Goal: Task Accomplishment & Management: Manage account settings

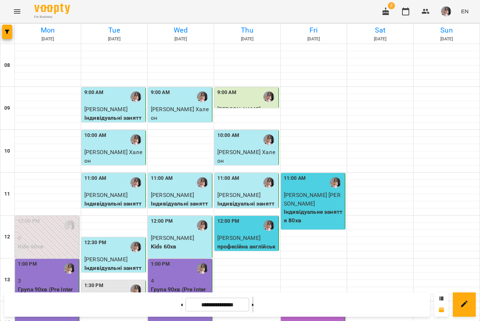
click at [254, 305] on icon at bounding box center [253, 304] width 2 height 3
type input "**********"
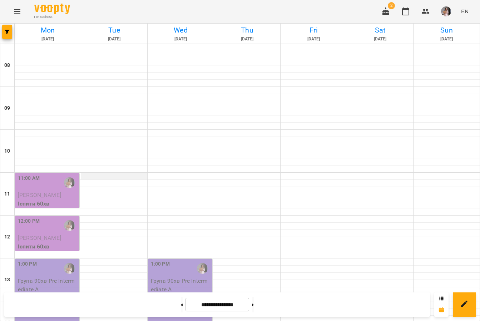
scroll to position [51, 0]
click at [61, 191] on span "Михайло Бондаренко" at bounding box center [39, 194] width 43 height 7
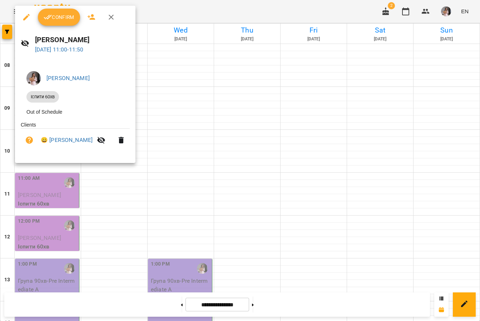
click at [55, 21] on span "Confirm" at bounding box center [59, 17] width 31 height 9
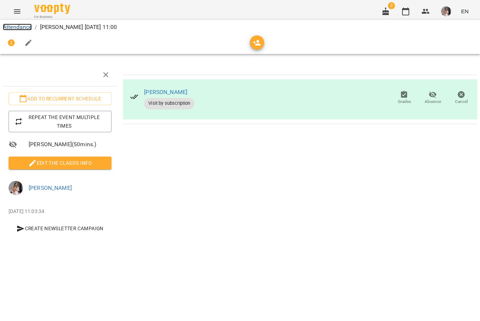
click at [26, 25] on link "Attendance" at bounding box center [17, 27] width 29 height 7
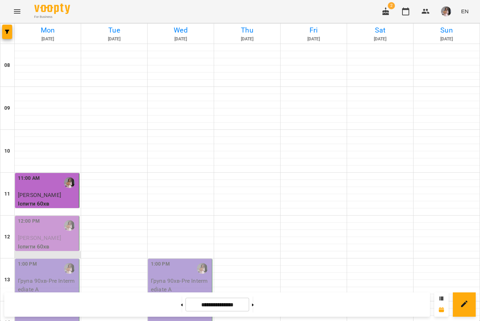
scroll to position [51, 0]
click at [38, 234] on span "Михайло Бондаренко" at bounding box center [39, 237] width 43 height 7
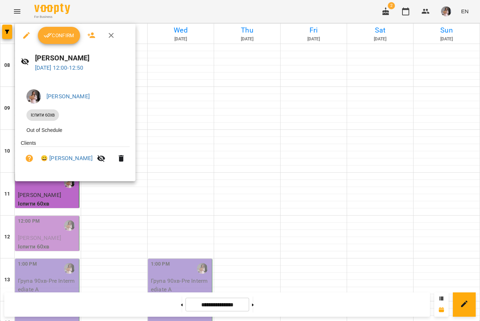
click at [55, 30] on button "Confirm" at bounding box center [59, 35] width 42 height 17
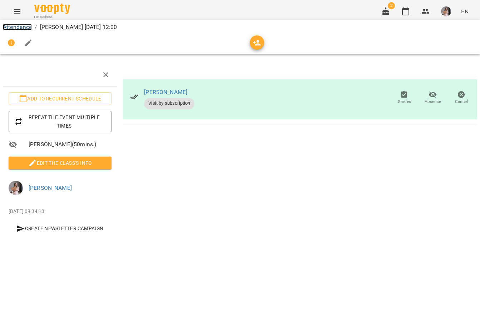
click at [20, 29] on link "Attendance" at bounding box center [17, 27] width 29 height 7
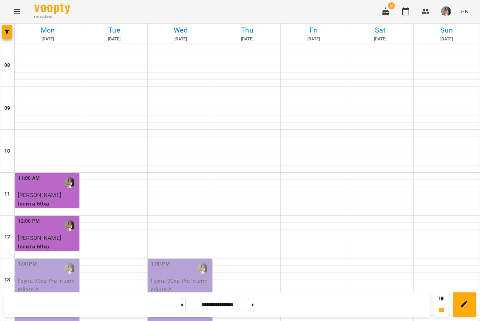
scroll to position [113, 0]
click at [64, 259] on div "1:00 PM Група 90хв - Pre Intermediate A" at bounding box center [47, 291] width 64 height 64
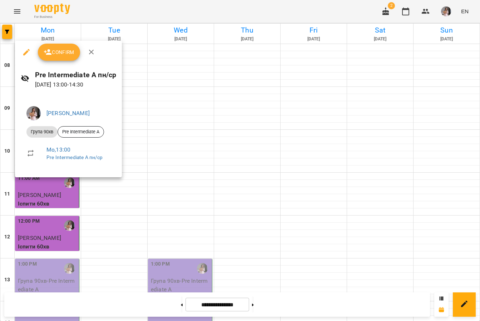
click at [59, 53] on span "Confirm" at bounding box center [59, 52] width 31 height 9
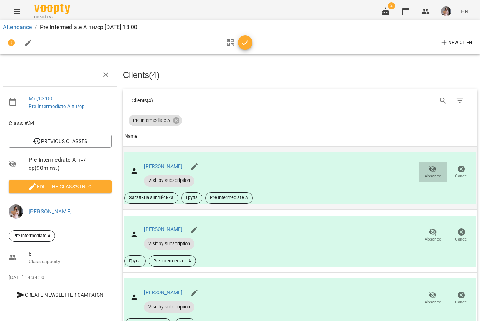
click at [432, 170] on icon "button" at bounding box center [432, 169] width 9 height 9
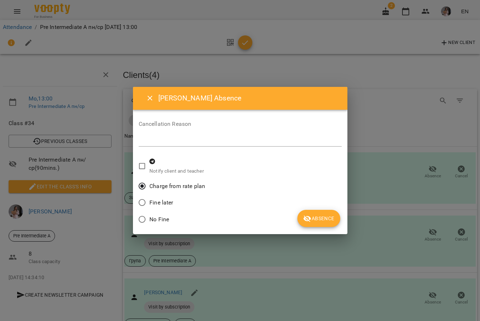
click at [321, 219] on span "Absence" at bounding box center [318, 218] width 31 height 9
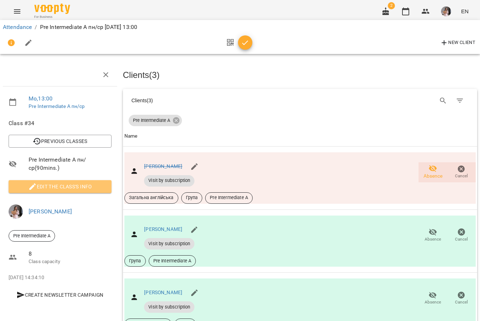
click at [44, 191] on button "Edit the class's Info" at bounding box center [60, 186] width 103 height 13
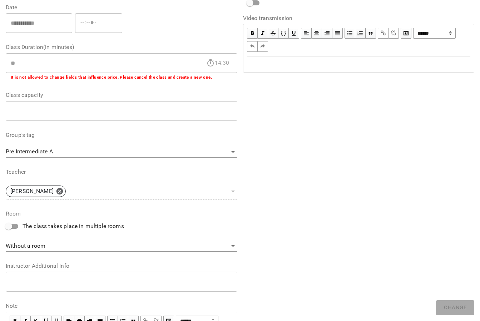
scroll to position [167, 0]
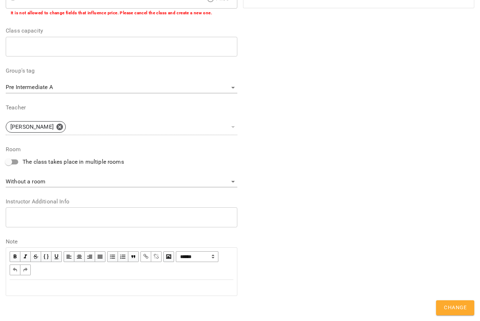
click at [16, 287] on div "Edit text" at bounding box center [122, 287] width 224 height 9
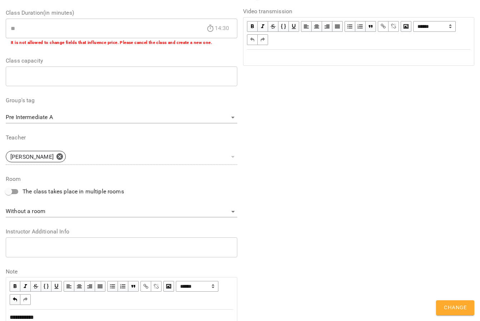
scroll to position [197, 0]
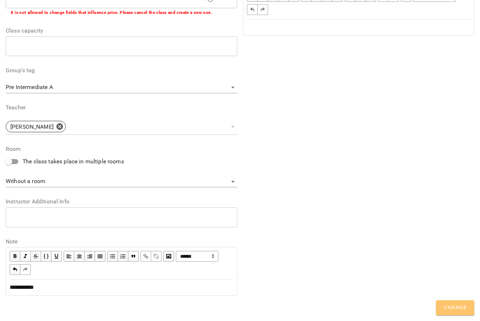
click at [458, 305] on span "Change" at bounding box center [455, 307] width 23 height 9
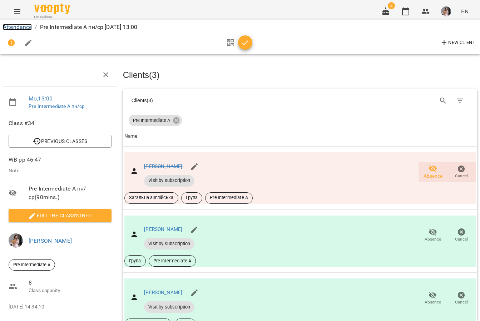
click at [24, 30] on link "Attendance" at bounding box center [17, 27] width 29 height 7
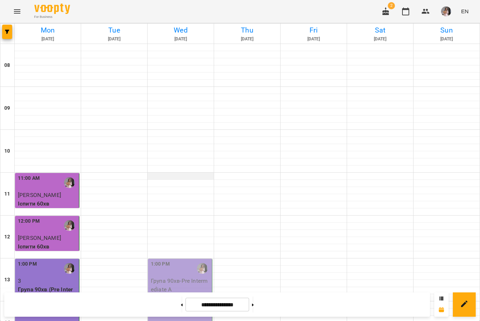
scroll to position [117, 0]
click at [40, 199] on p "Іспити 60хв" at bounding box center [48, 203] width 60 height 9
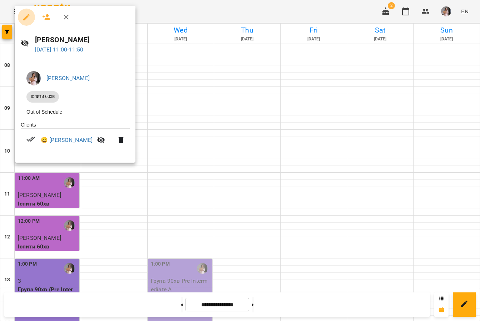
click at [26, 16] on icon "button" at bounding box center [26, 17] width 9 height 9
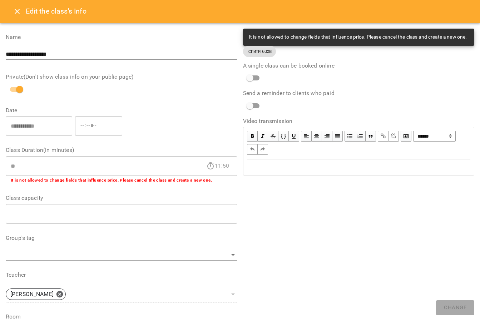
scroll to position [167, 0]
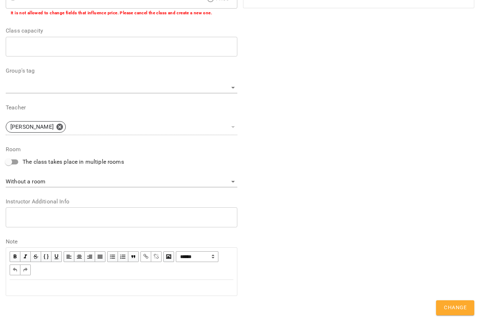
click at [19, 287] on div "Edit text" at bounding box center [122, 287] width 224 height 9
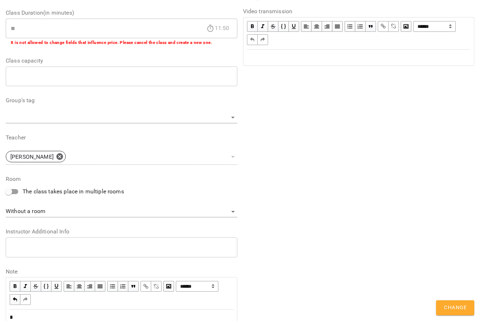
scroll to position [197, 0]
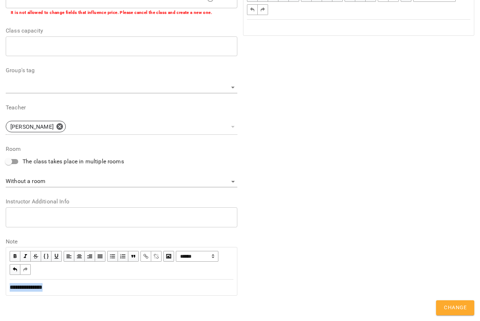
drag, startPoint x: 8, startPoint y: 288, endPoint x: 53, endPoint y: 289, distance: 45.4
click at [53, 289] on div "**********" at bounding box center [121, 287] width 230 height 15
click at [144, 253] on span "button" at bounding box center [146, 256] width 8 height 8
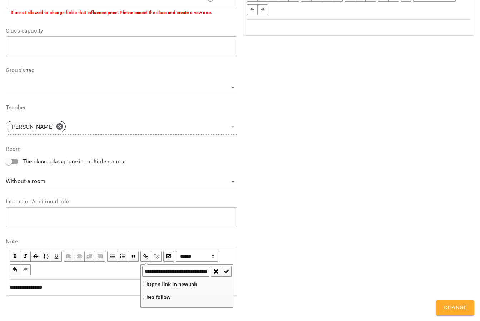
scroll to position [0, 143]
type input "**********"
click at [226, 271] on span "button" at bounding box center [226, 271] width 8 height 8
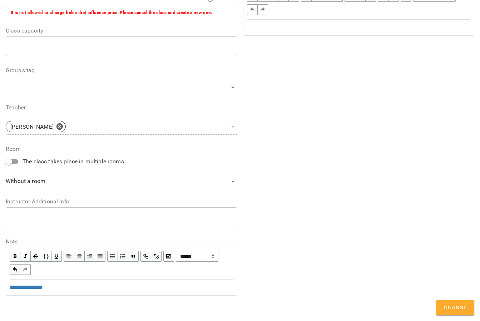
click at [104, 280] on div "**********" at bounding box center [121, 287] width 230 height 15
click at [63, 290] on div "**********" at bounding box center [122, 287] width 224 height 9
drag, startPoint x: 47, startPoint y: 300, endPoint x: 20, endPoint y: 300, distance: 26.8
click at [20, 300] on div "**********" at bounding box center [122, 301] width 224 height 9
click at [143, 257] on span "button" at bounding box center [146, 256] width 8 height 8
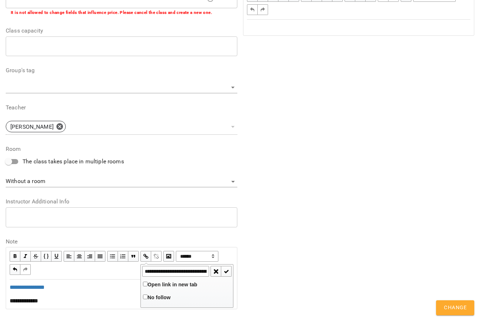
scroll to position [0, 143]
type input "**********"
click at [226, 274] on span "button" at bounding box center [226, 271] width 8 height 8
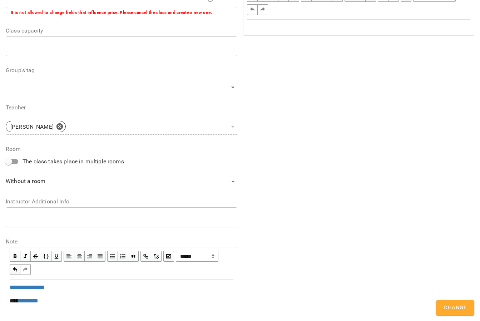
click at [9, 304] on div "**********" at bounding box center [121, 294] width 230 height 29
click at [454, 307] on span "Change" at bounding box center [455, 307] width 23 height 9
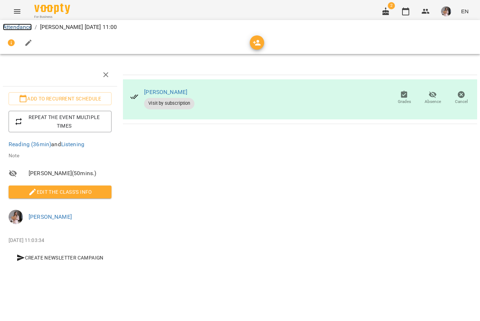
click at [24, 25] on link "Attendance" at bounding box center [17, 27] width 29 height 7
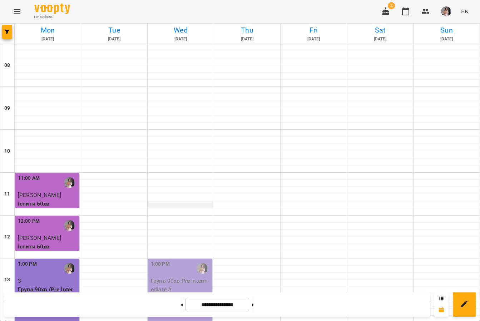
scroll to position [63, 0]
